Goal: Transaction & Acquisition: Download file/media

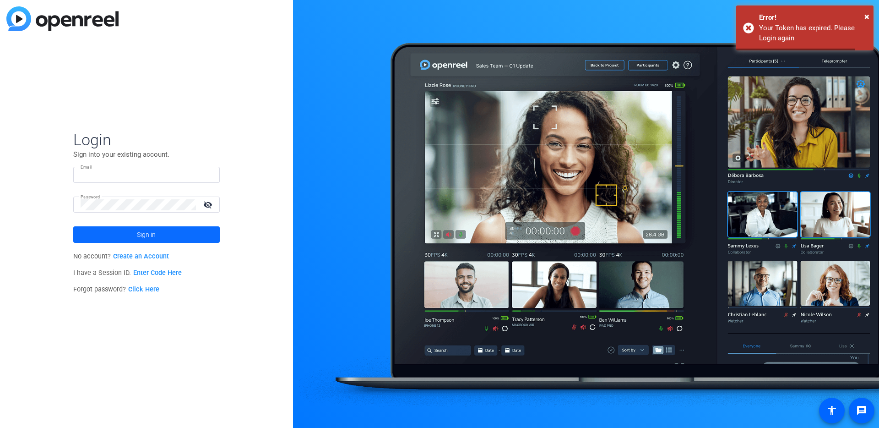
type input "[EMAIL_ADDRESS][DOMAIN_NAME]"
click at [143, 230] on span "Sign in" at bounding box center [146, 234] width 19 height 23
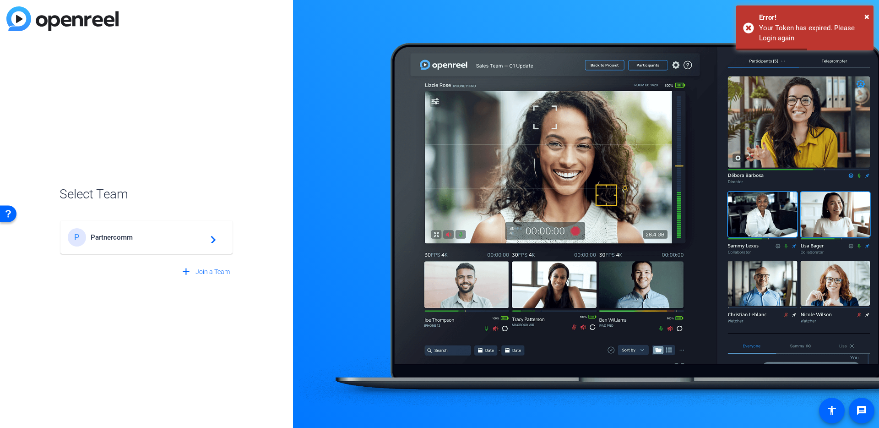
click at [191, 234] on span "Partnercomm" at bounding box center [148, 237] width 114 height 8
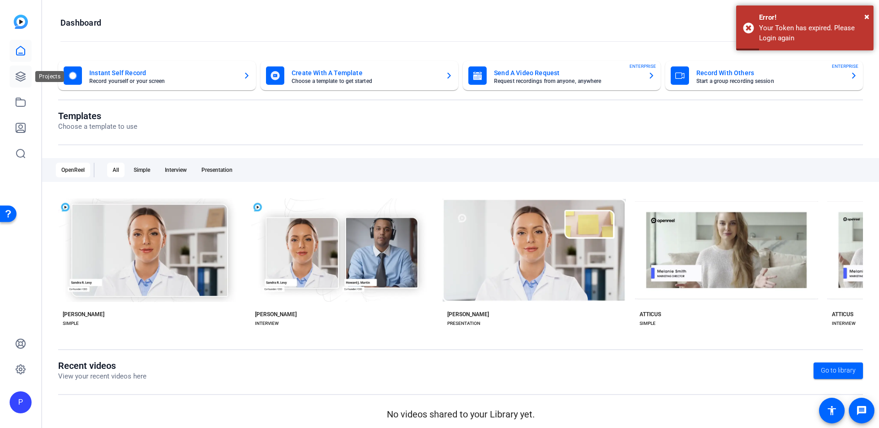
click at [22, 74] on icon at bounding box center [20, 76] width 11 height 11
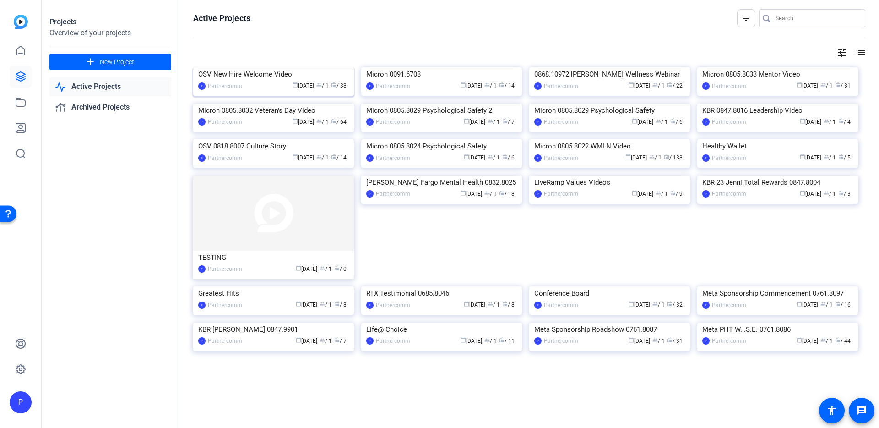
click at [260, 81] on div "OSV New Hire Welcome Video" at bounding box center [273, 74] width 151 height 14
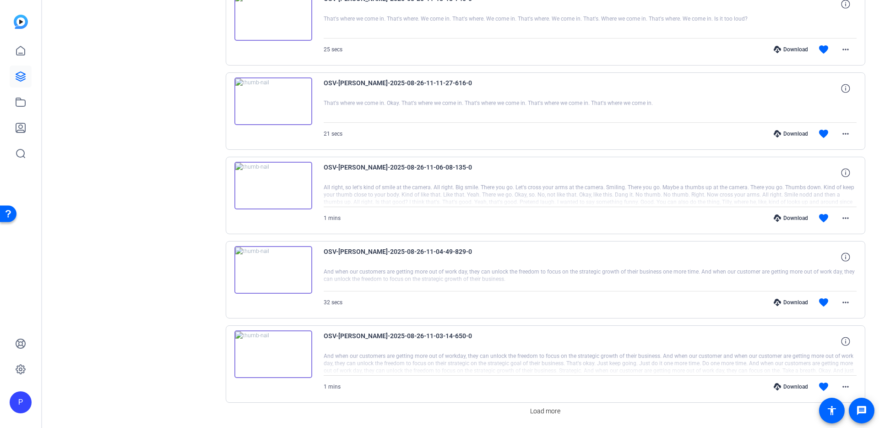
scroll to position [667, 0]
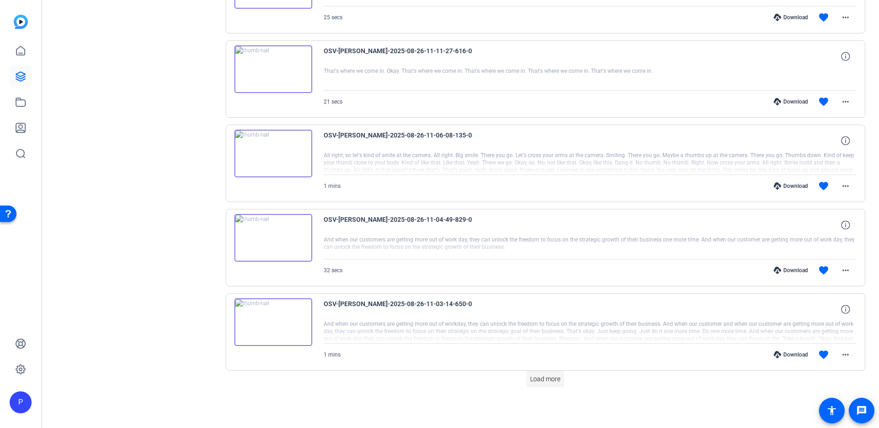
click at [545, 373] on span at bounding box center [546, 379] width 38 height 22
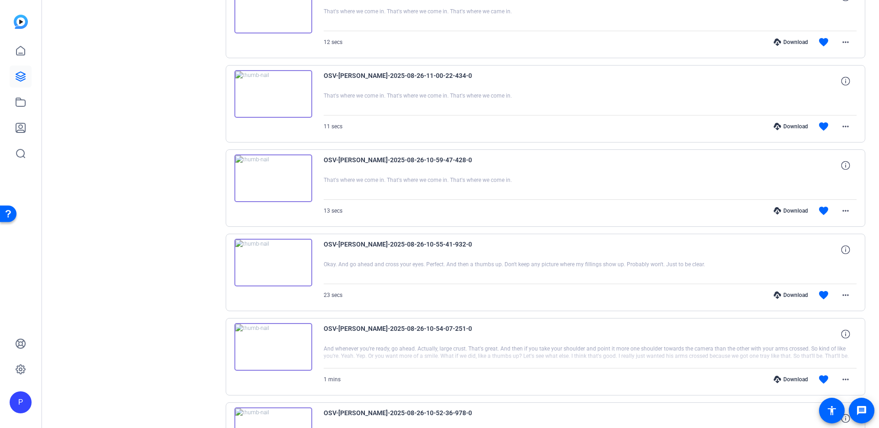
scroll to position [1509, 0]
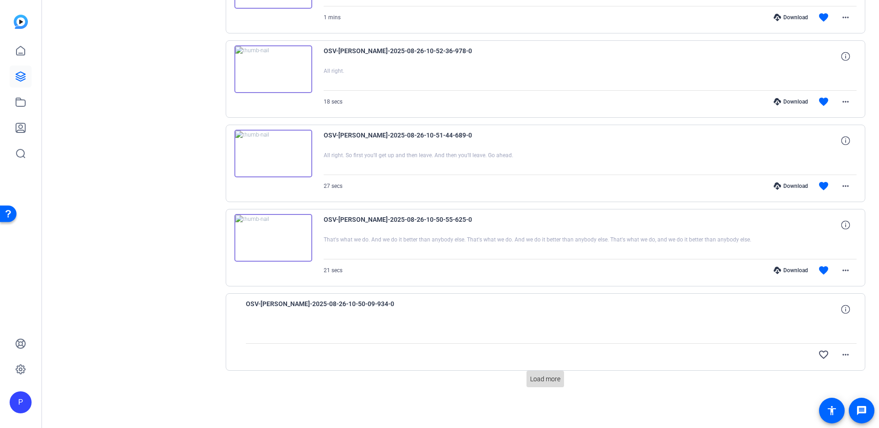
click at [530, 374] on span "Load more" at bounding box center [545, 379] width 30 height 10
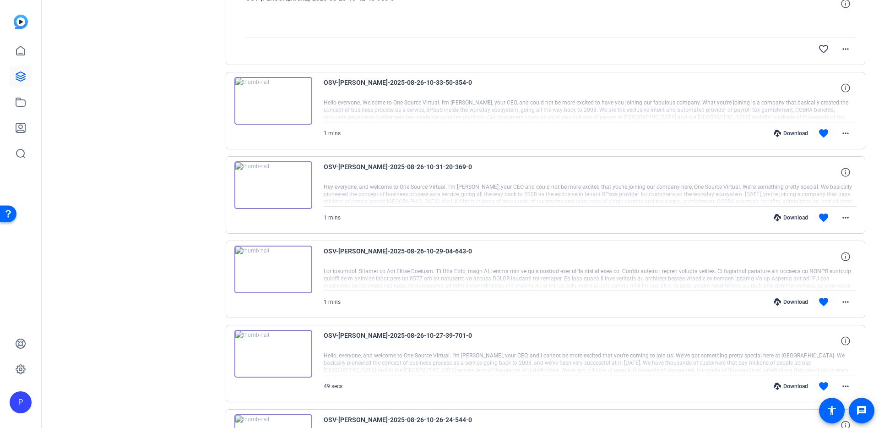
scroll to position [2219, 0]
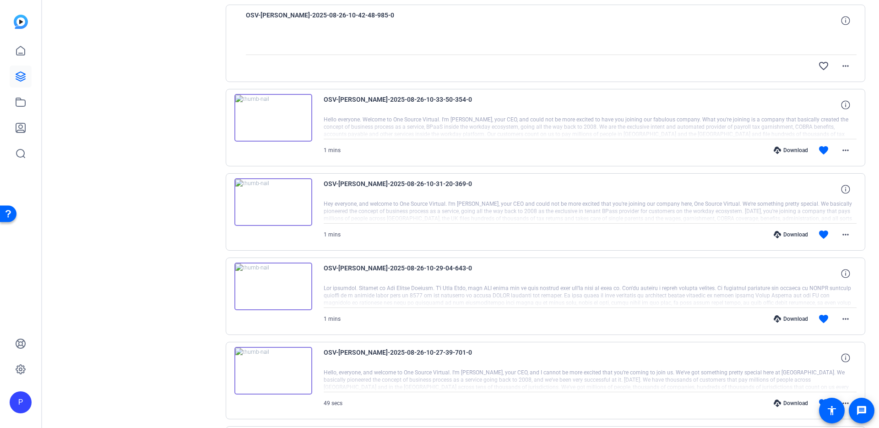
click at [797, 151] on div "Download" at bounding box center [791, 150] width 44 height 7
click at [840, 149] on mat-icon "more_horiz" at bounding box center [845, 150] width 11 height 11
click at [829, 195] on span "Download MP4" at bounding box center [817, 192] width 55 height 11
drag, startPoint x: 160, startPoint y: 60, endPoint x: 124, endPoint y: 16, distance: 56.6
